Goal: Transaction & Acquisition: Purchase product/service

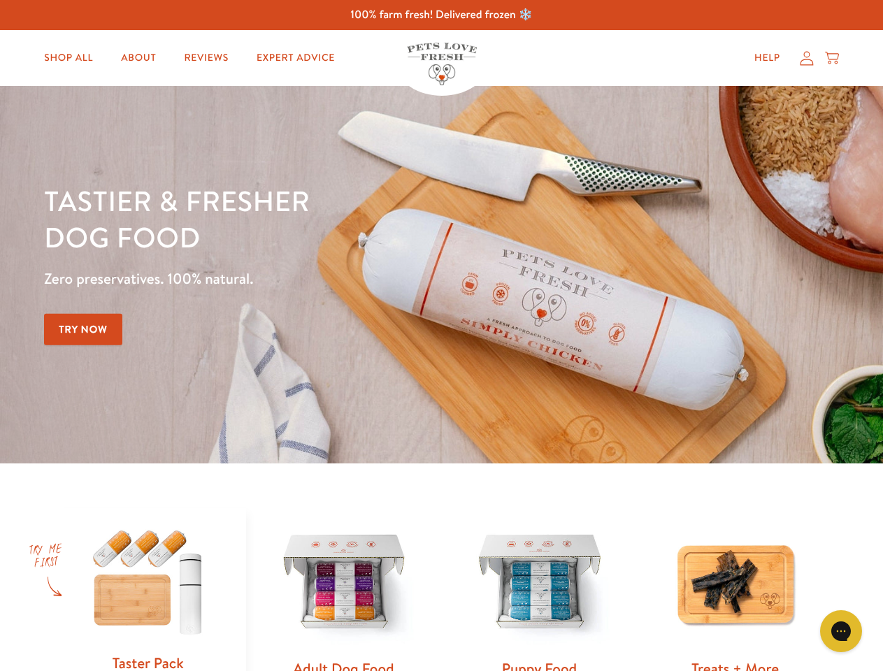
click at [441, 335] on div "Tastier & fresher dog food Zero preservatives. 100% natural. Try Now" at bounding box center [309, 274] width 530 height 184
click at [841, 631] on icon "Gorgias live chat" at bounding box center [840, 630] width 13 height 13
